Goal: Task Accomplishment & Management: Use online tool/utility

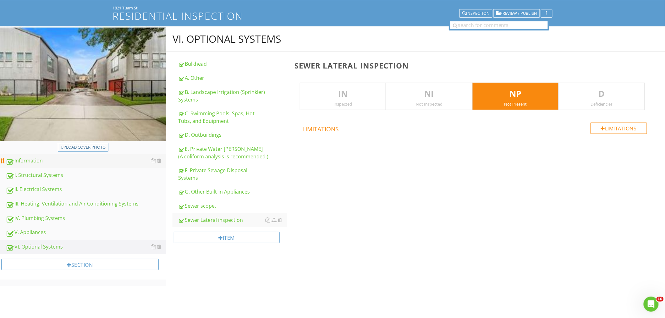
click at [23, 159] on div "Information" at bounding box center [86, 161] width 161 height 8
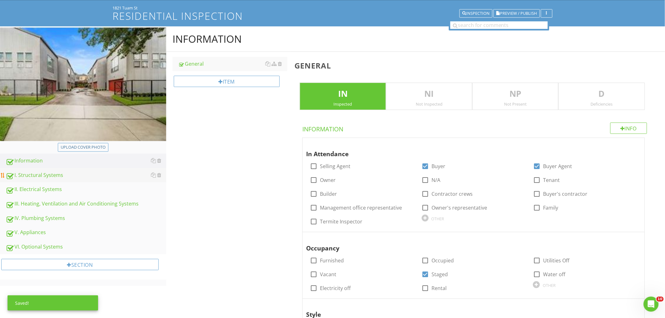
click at [39, 176] on div "I. Structural Systems" at bounding box center [86, 175] width 161 height 8
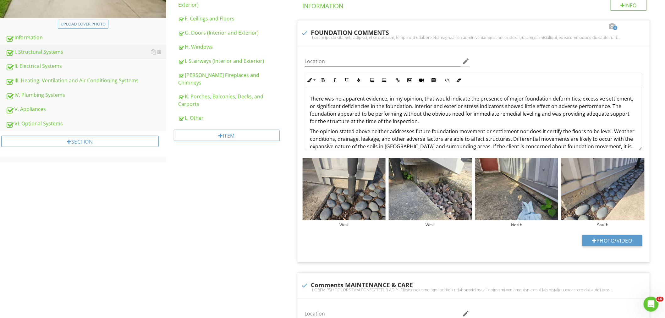
scroll to position [36, 0]
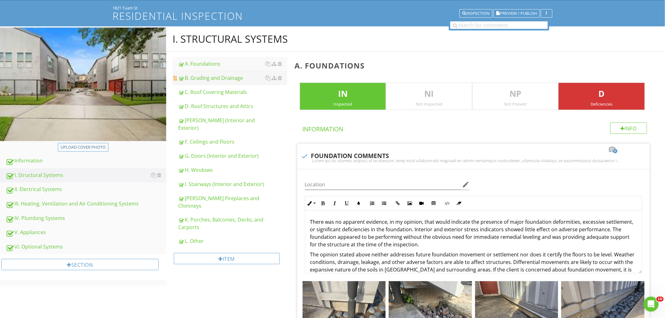
click at [221, 79] on div "B. Grading and Drainage" at bounding box center [232, 78] width 109 height 8
type textarea "<p>There was no apparent evidence, in my opinion, that would indicate the prese…"
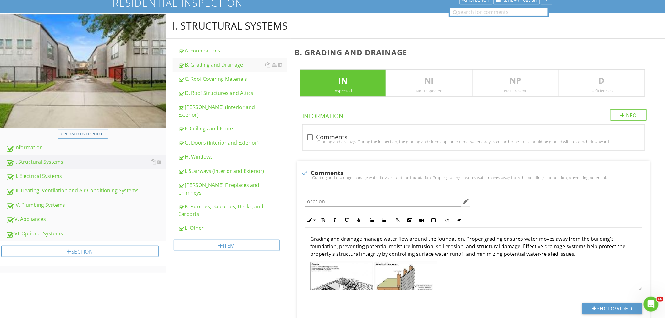
scroll to position [88, 0]
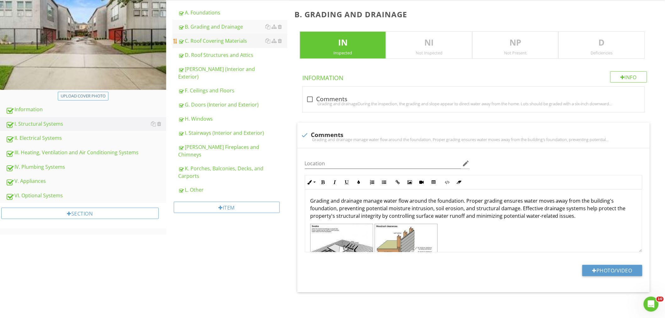
click at [223, 40] on div "C. Roof Covering Materials" at bounding box center [232, 41] width 109 height 8
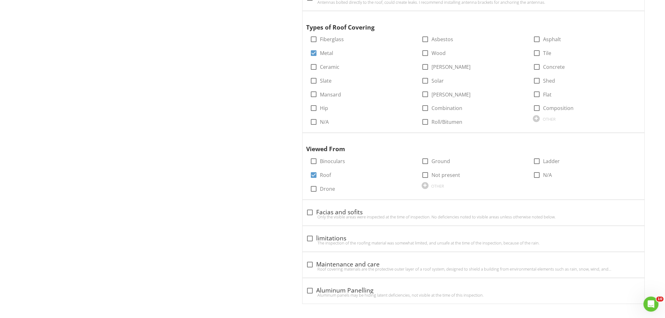
scroll to position [403, 0]
click at [312, 263] on div at bounding box center [310, 263] width 11 height 11
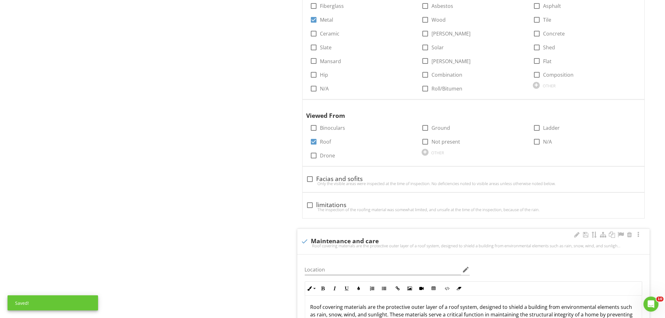
scroll to position [567, 0]
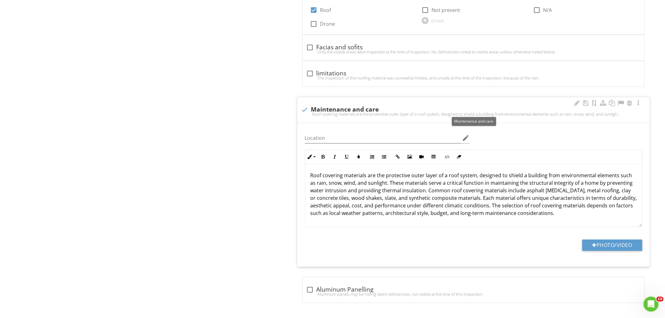
click at [305, 110] on div at bounding box center [305, 109] width 11 height 11
checkbox input "true"
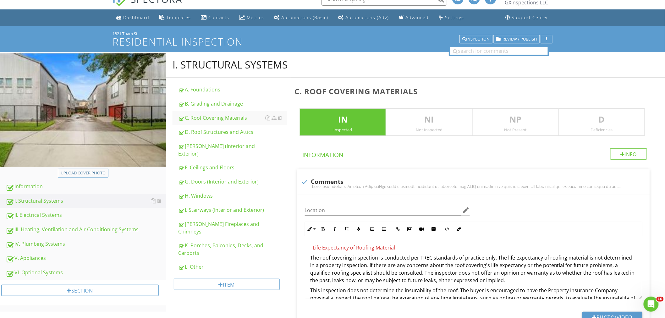
scroll to position [8, 0]
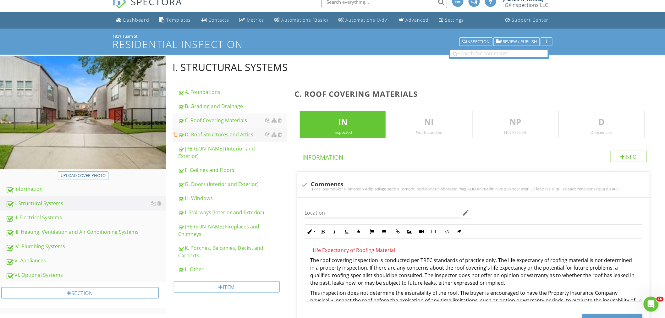
click at [235, 135] on div "D. Roof Structures and Attics" at bounding box center [232, 135] width 109 height 8
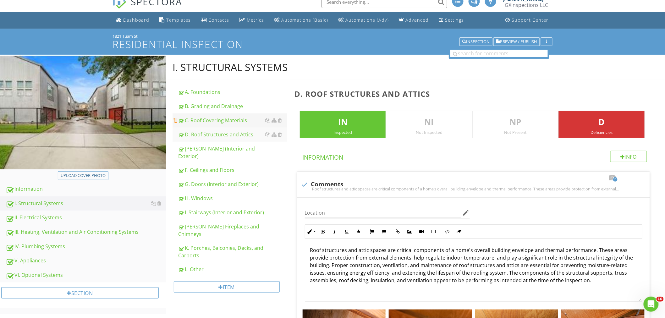
click at [234, 118] on div "C. Roof Covering Materials" at bounding box center [232, 121] width 109 height 8
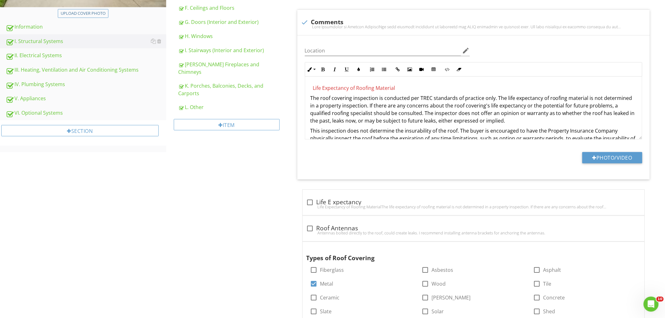
scroll to position [171, 0]
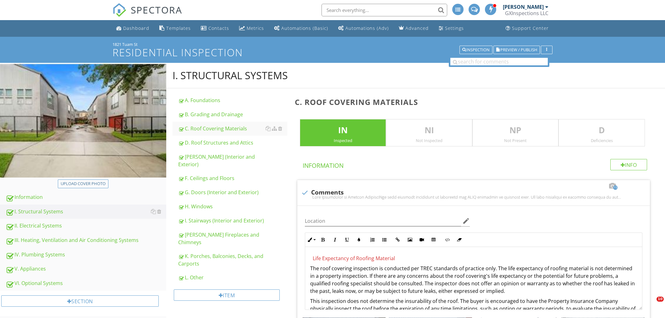
scroll to position [171, 0]
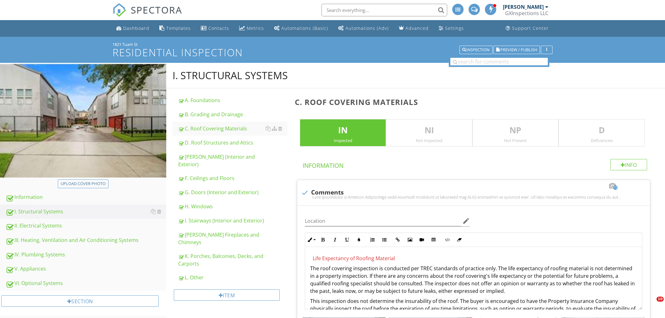
scroll to position [218, 0]
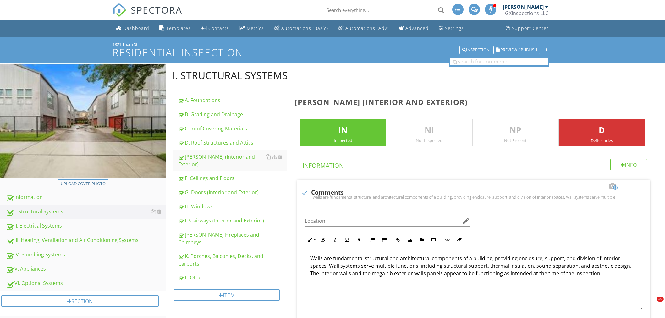
scroll to position [311, 0]
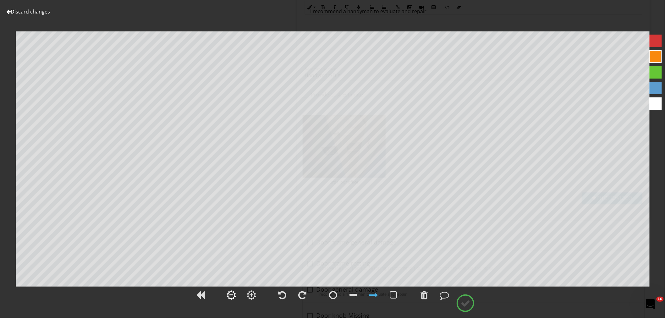
scroll to position [0, 0]
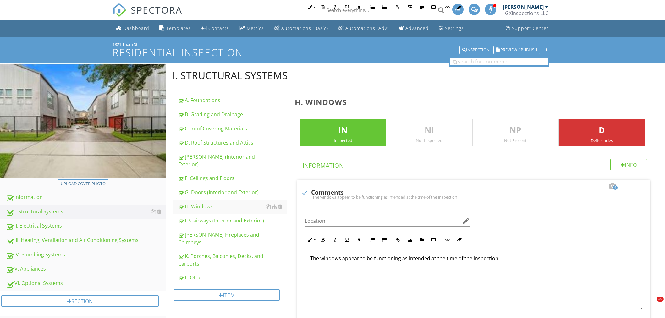
scroll to position [2557, 0]
